Goal: Transaction & Acquisition: Purchase product/service

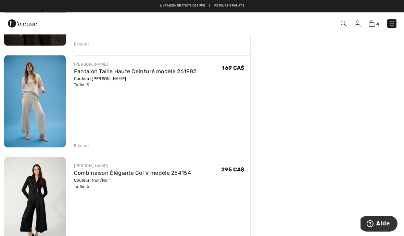
scroll to position [242, 0]
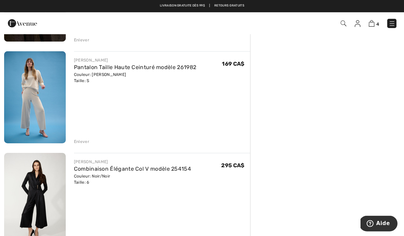
click at [79, 143] on div "Enlever" at bounding box center [81, 142] width 15 height 6
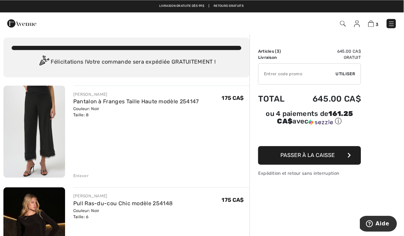
scroll to position [0, 0]
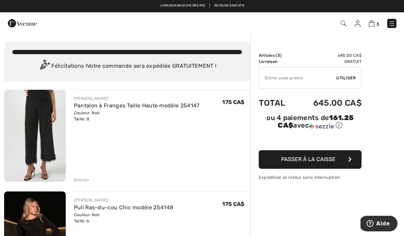
click at [31, 126] on img at bounding box center [35, 136] width 62 height 92
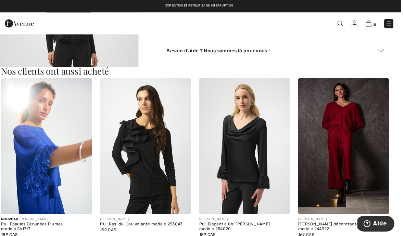
scroll to position [661, 0]
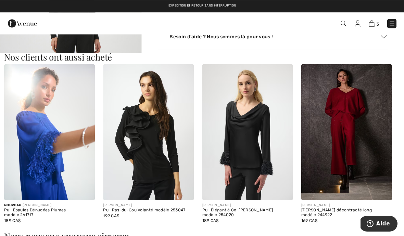
click at [126, 160] on img at bounding box center [148, 132] width 91 height 136
click at [121, 129] on img at bounding box center [148, 132] width 91 height 136
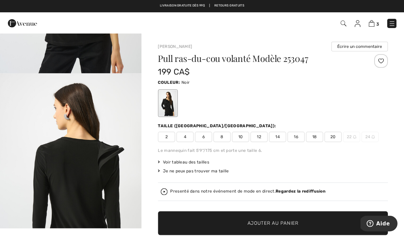
scroll to position [150, 0]
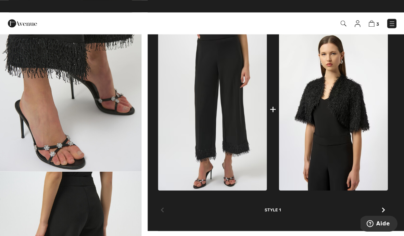
scroll to position [289, 0]
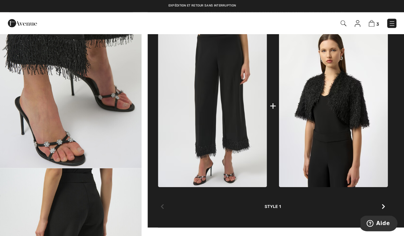
click at [383, 208] on icon at bounding box center [382, 206] width 3 height 5
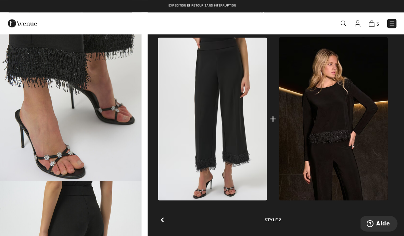
scroll to position [275, 0]
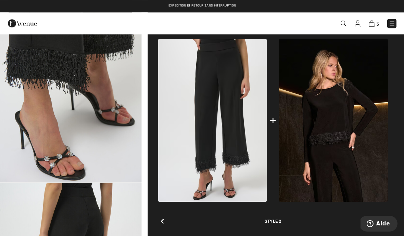
click at [383, 223] on icon at bounding box center [382, 220] width 3 height 5
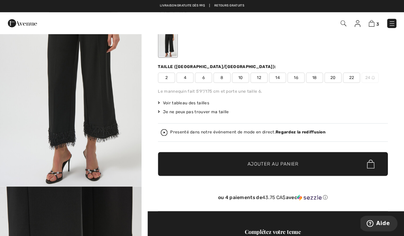
scroll to position [0, 0]
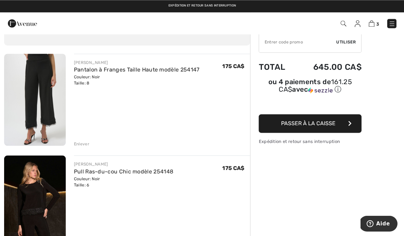
scroll to position [36, 0]
click at [38, 179] on img at bounding box center [35, 201] width 62 height 92
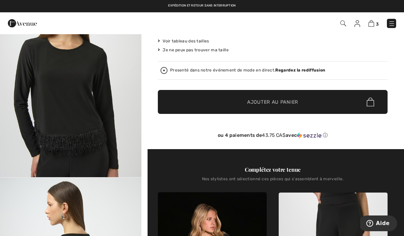
scroll to position [582, 0]
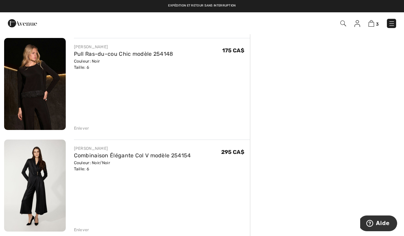
scroll to position [165, 0]
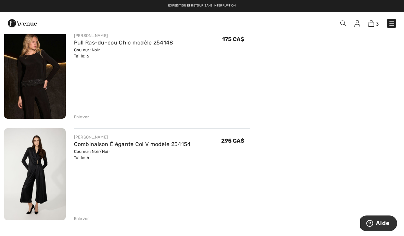
click at [38, 174] on img at bounding box center [35, 174] width 62 height 92
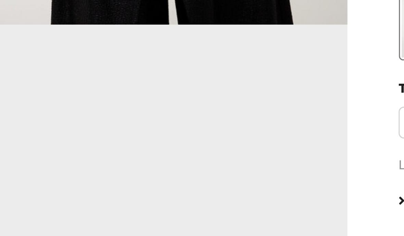
scroll to position [351, 0]
